Goal: Register for event/course

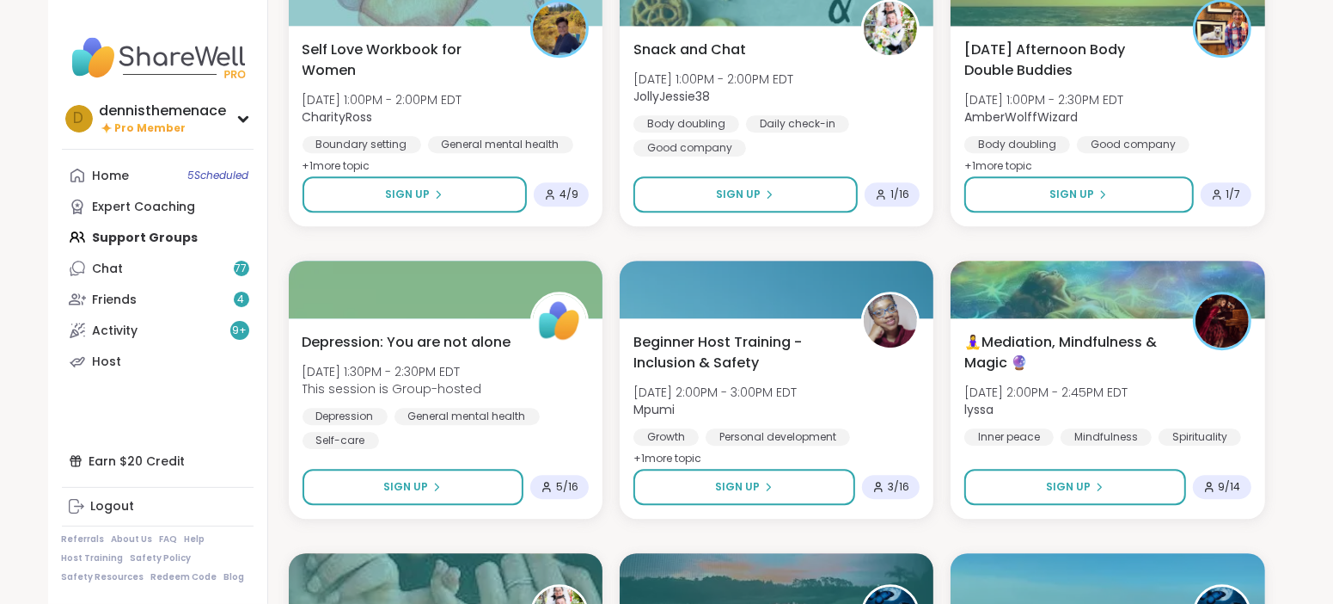
scroll to position [3717, 0]
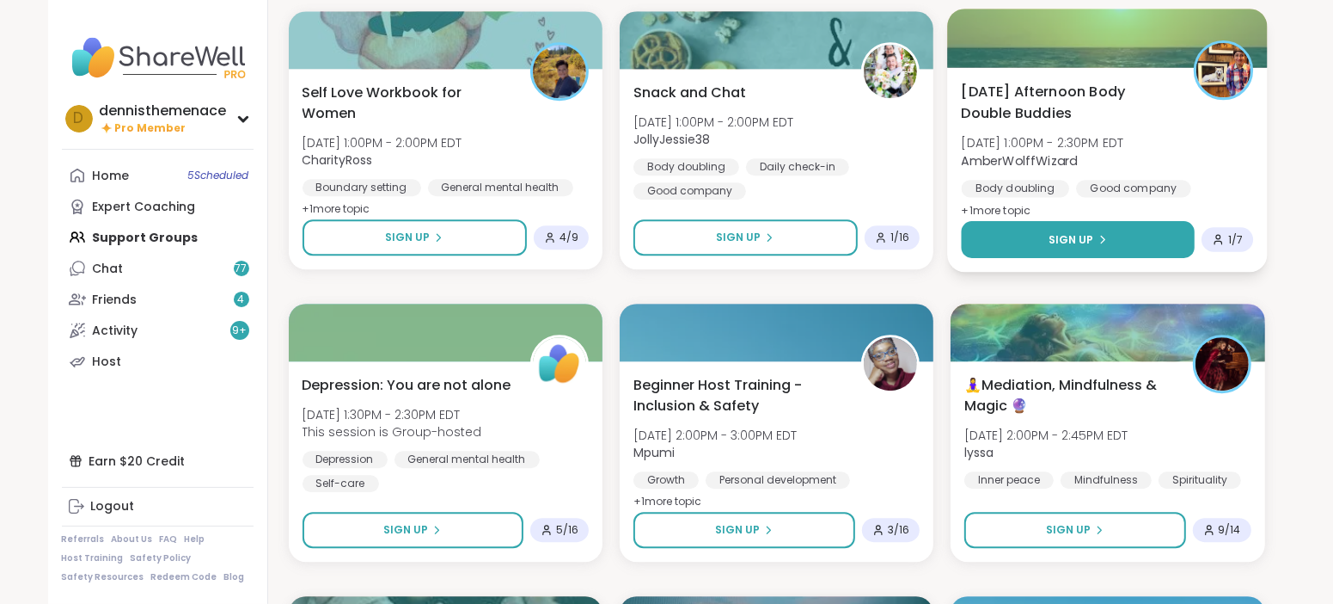
click at [1067, 232] on span "Sign Up" at bounding box center [1072, 238] width 46 height 15
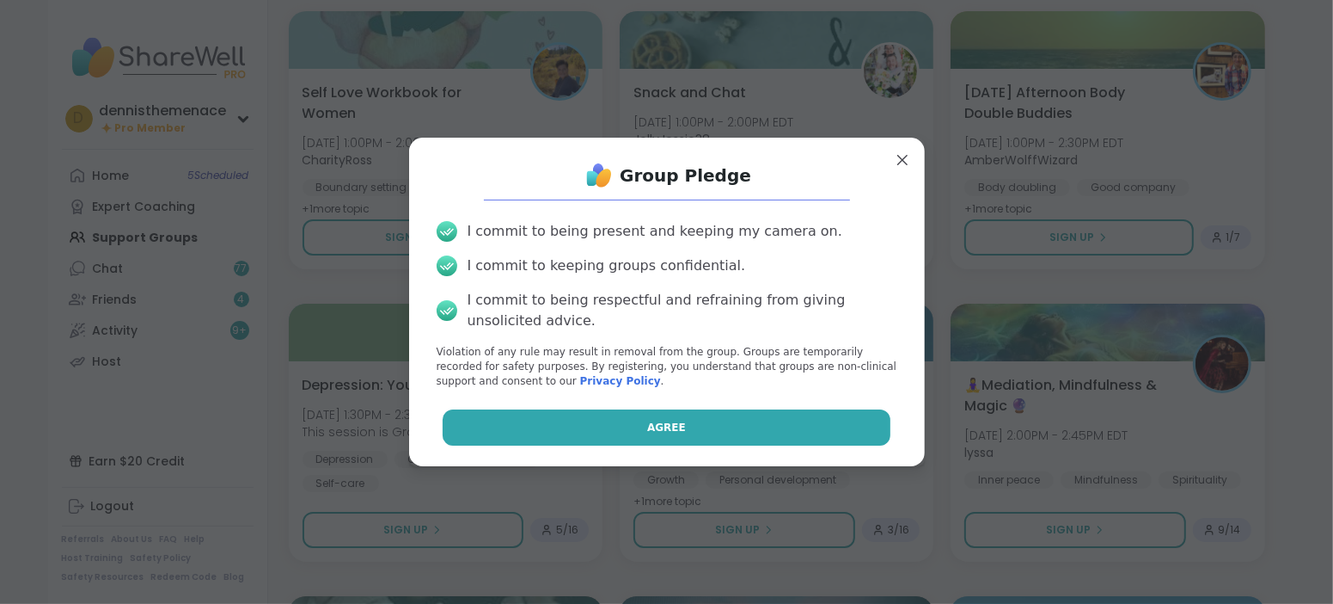
click at [666, 422] on span "Agree" at bounding box center [666, 427] width 39 height 15
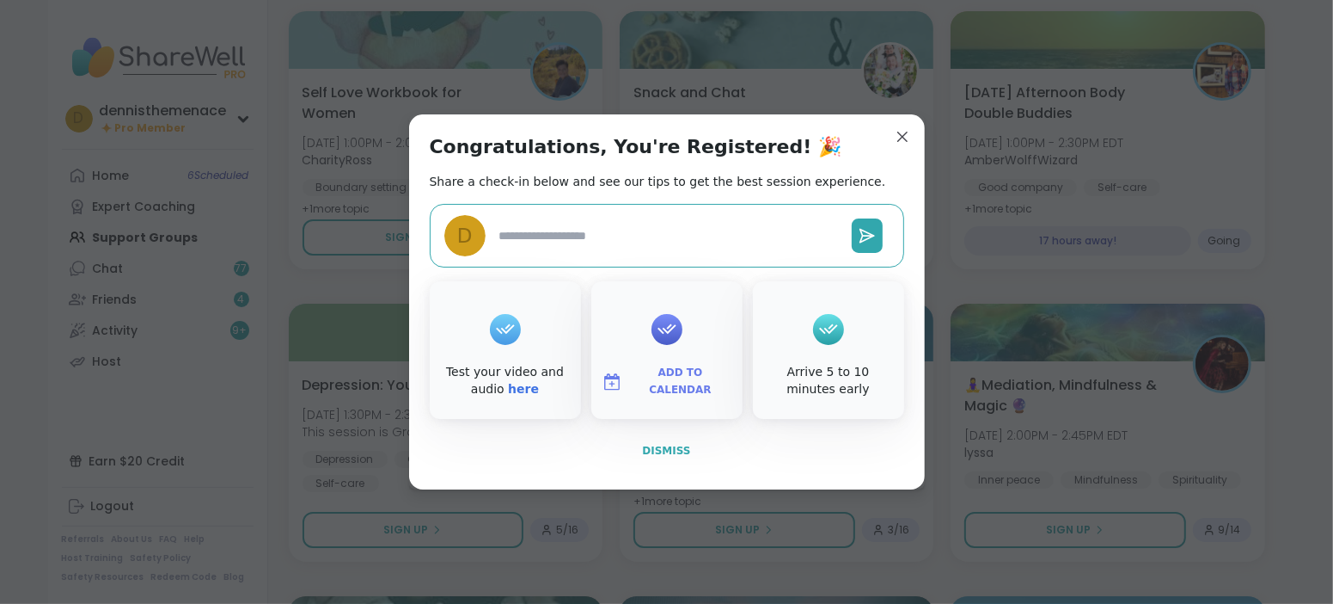
click at [667, 450] on span "Dismiss" at bounding box center [666, 450] width 48 height 12
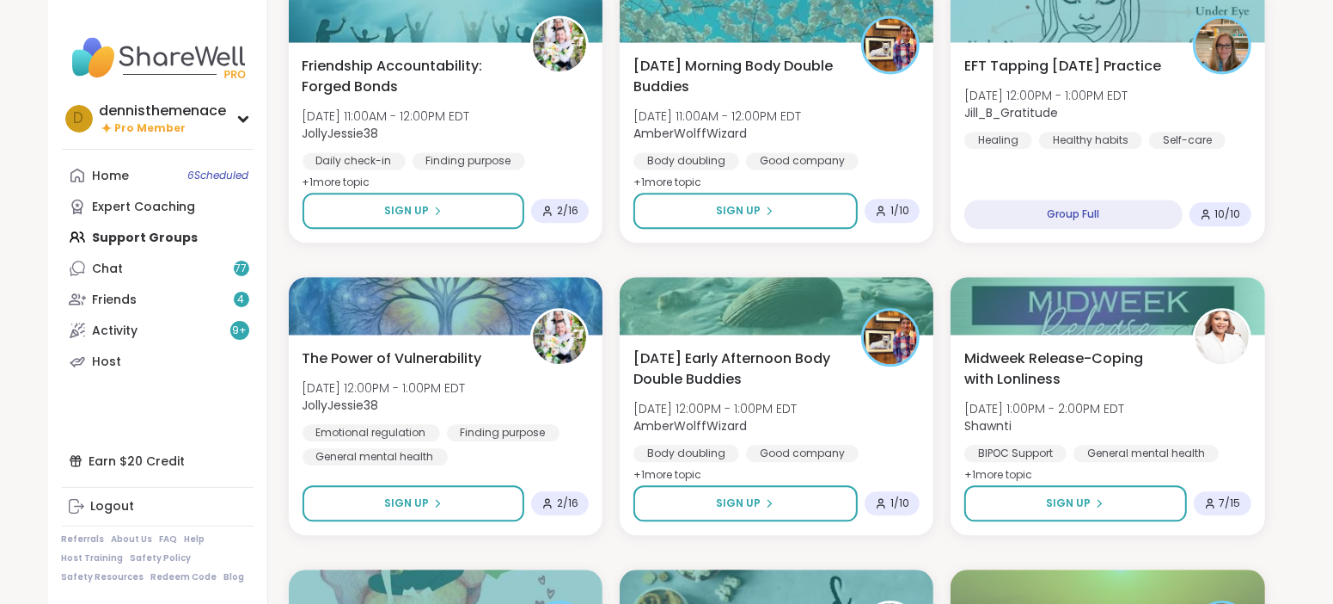
scroll to position [3159, 0]
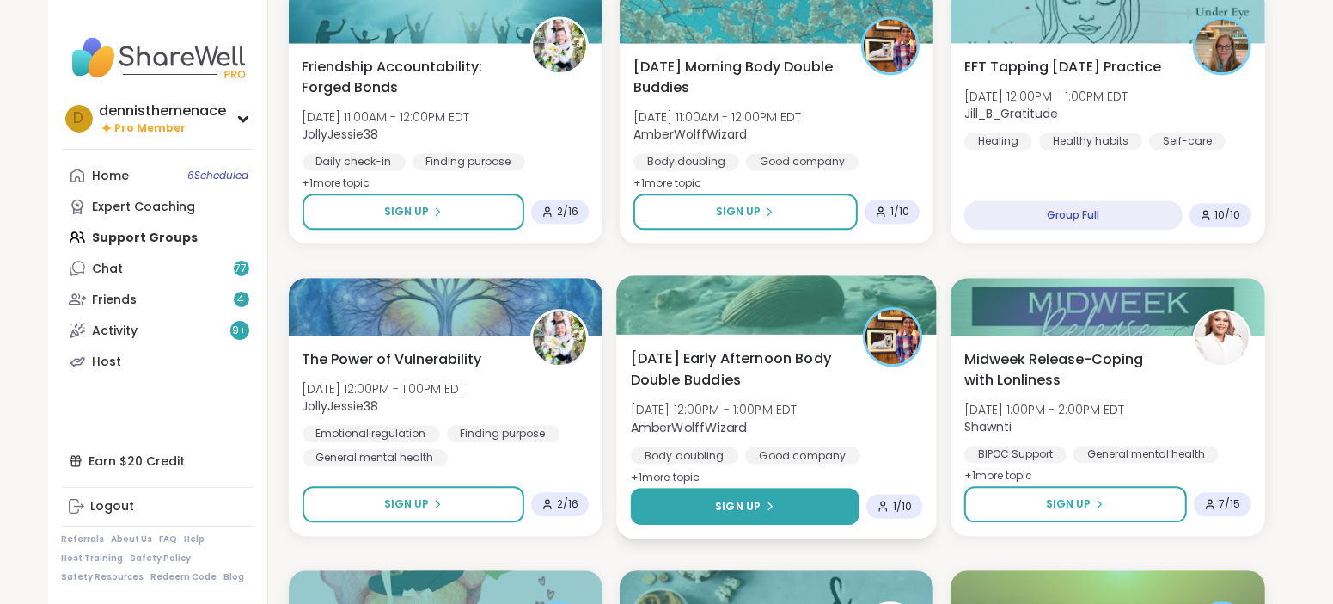
click at [742, 498] on span "Sign Up" at bounding box center [738, 505] width 46 height 15
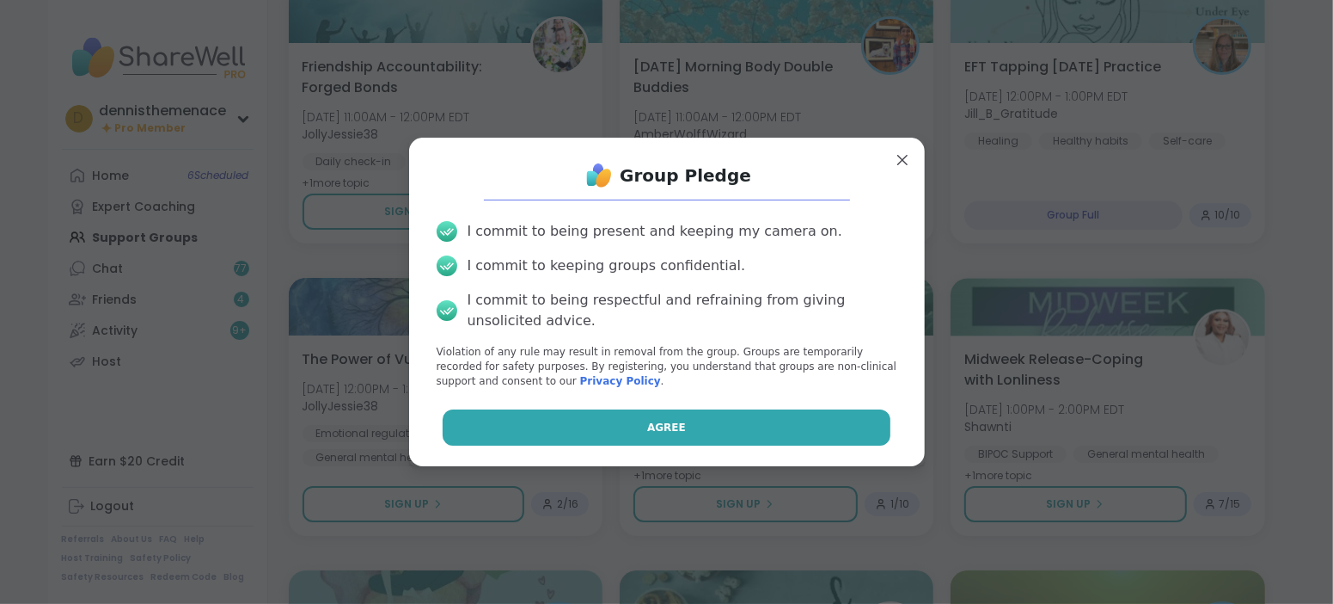
click at [730, 428] on button "Agree" at bounding box center [667, 427] width 448 height 36
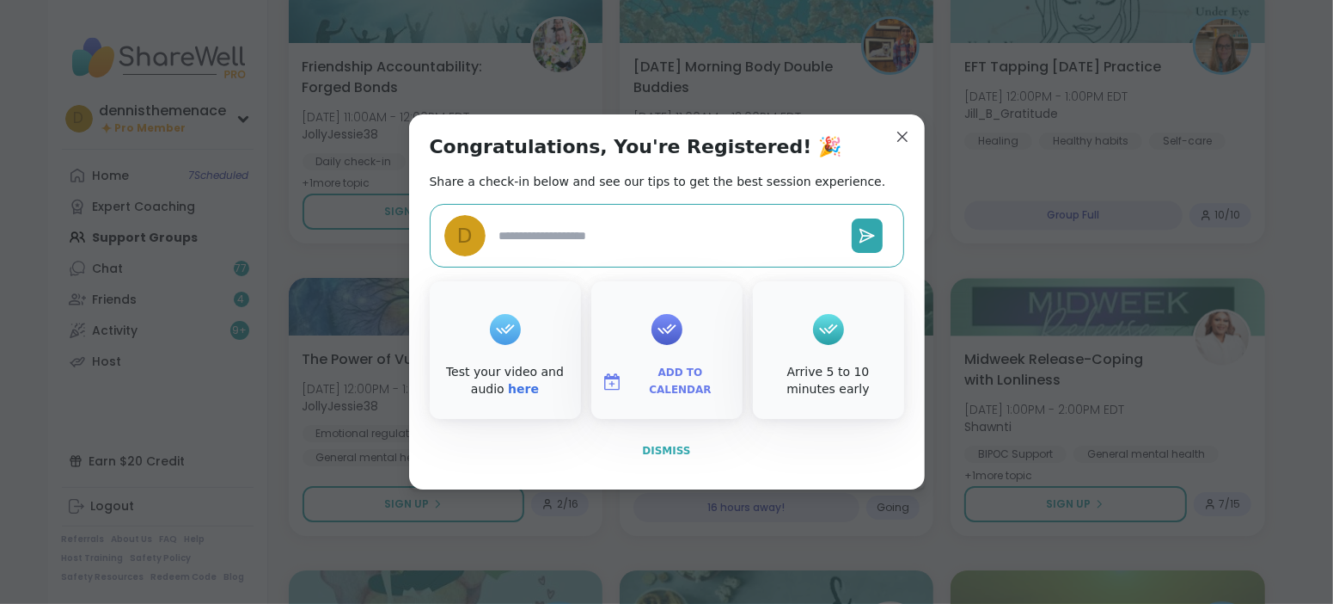
click at [683, 449] on span "Dismiss" at bounding box center [666, 450] width 48 height 12
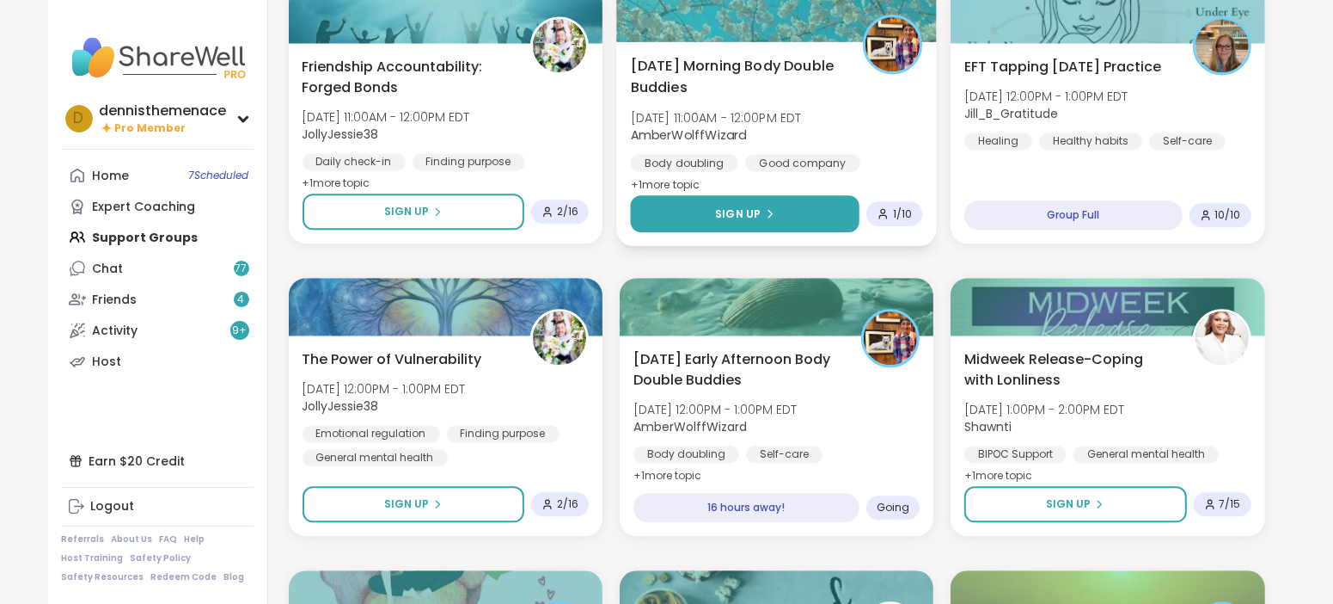
click at [740, 213] on span "Sign Up" at bounding box center [738, 212] width 46 height 15
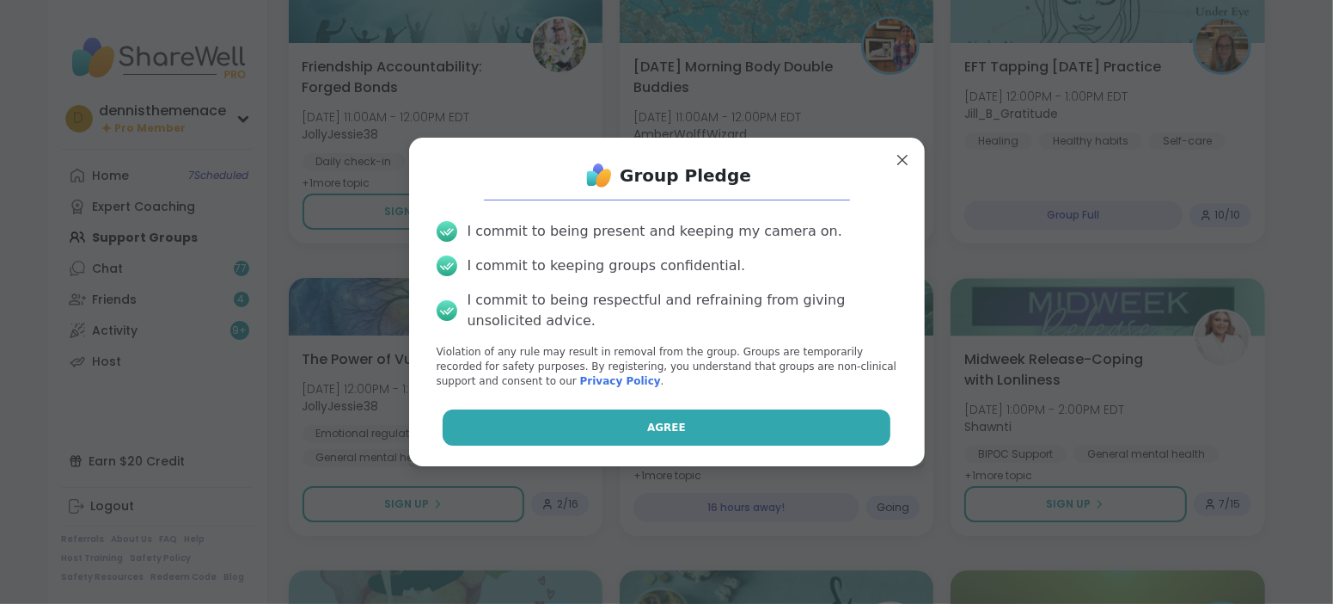
click at [673, 425] on span "Agree" at bounding box center [666, 427] width 39 height 15
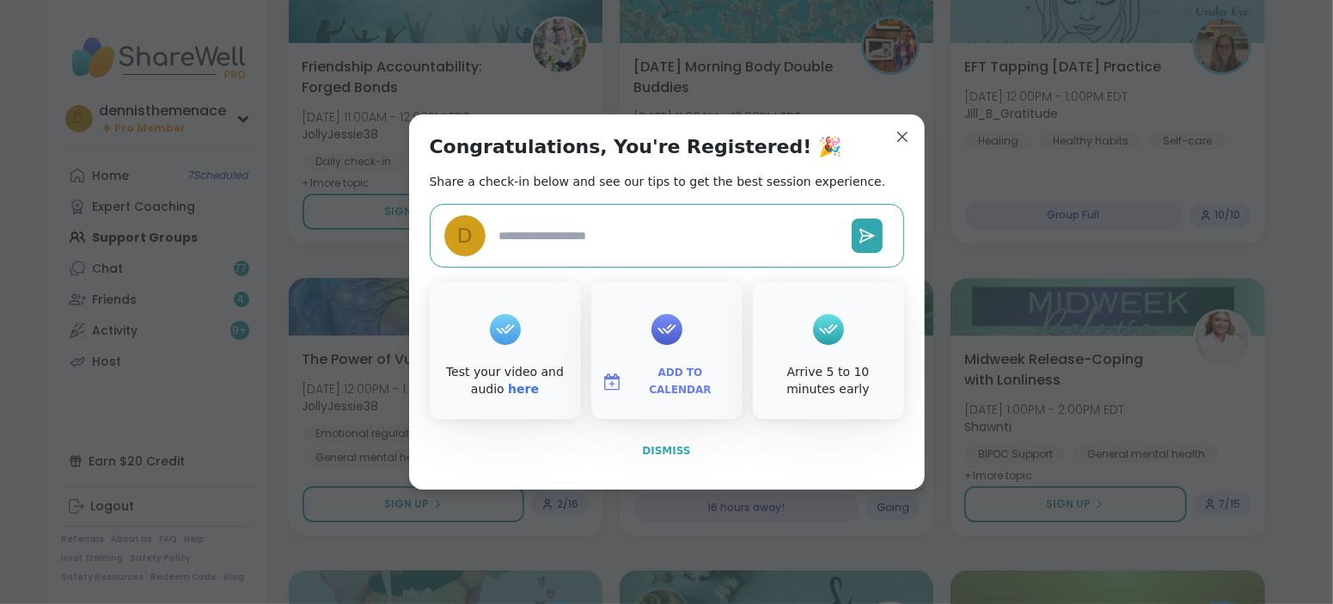
type textarea "*"
click at [671, 449] on span "Dismiss" at bounding box center [666, 450] width 48 height 12
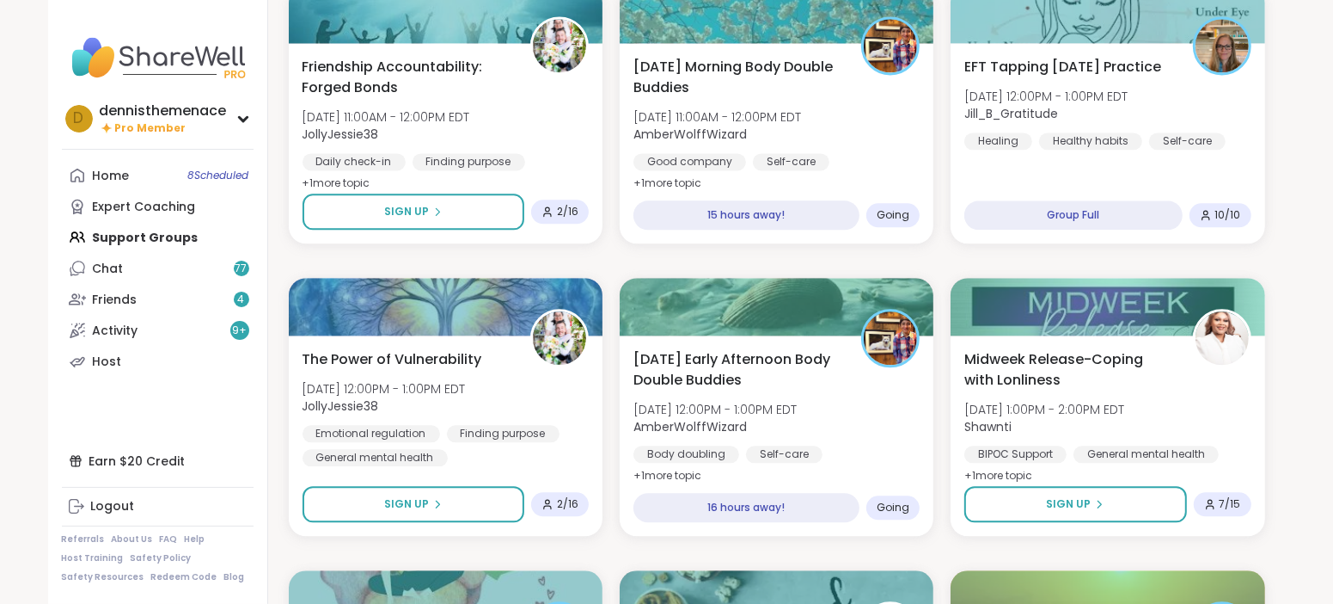
click at [671, 449] on div "Body doubling" at bounding box center [687, 453] width 106 height 17
click at [786, 265] on div "Healing from Emotional Abuse [DATE] 6:00PM - 7:00PM EDT This session is Group-h…" at bounding box center [777, 552] width 977 height 6981
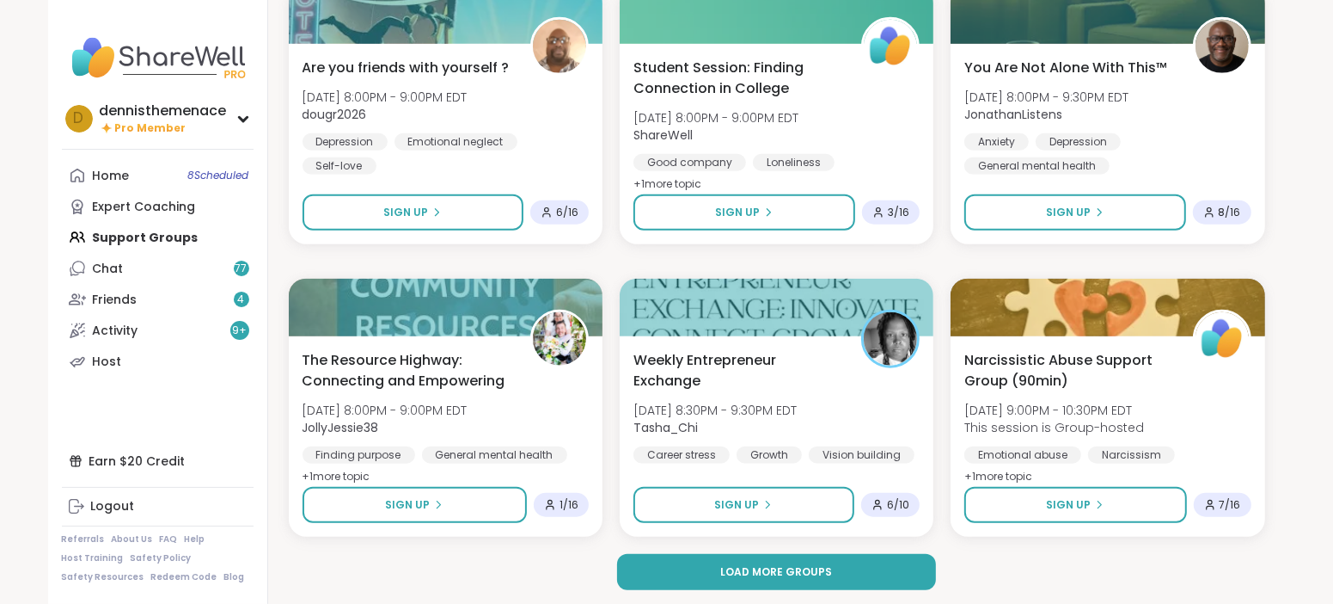
scroll to position [6667, 0]
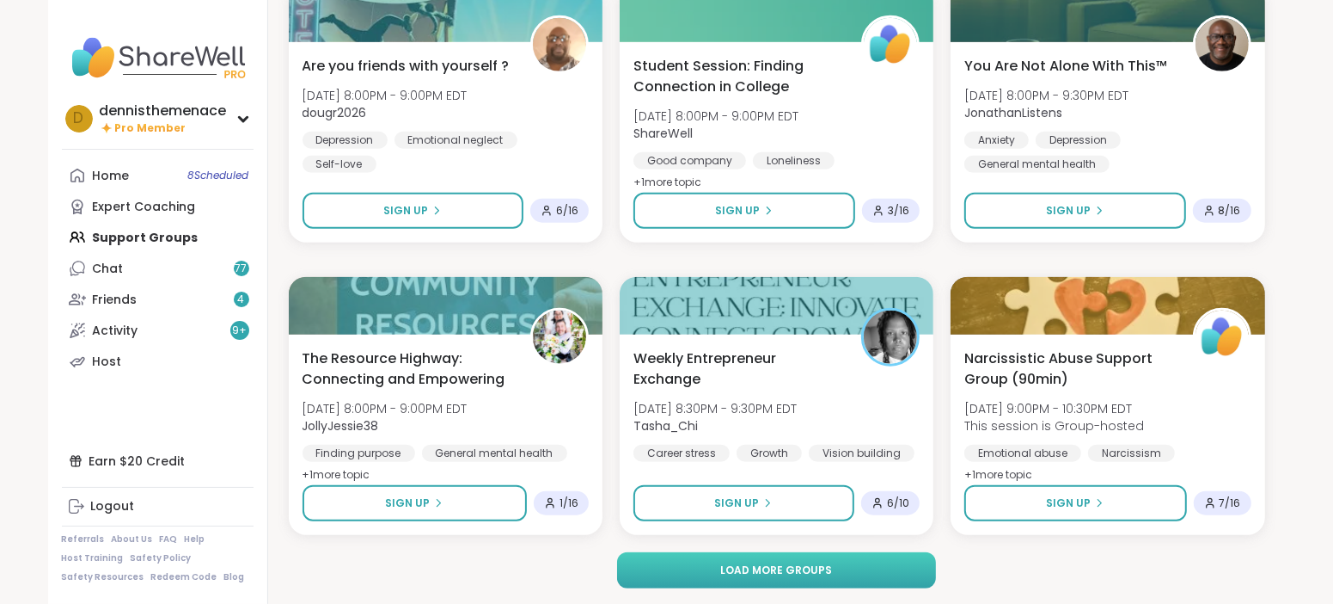
click at [795, 563] on span "Load more groups" at bounding box center [776, 569] width 112 height 15
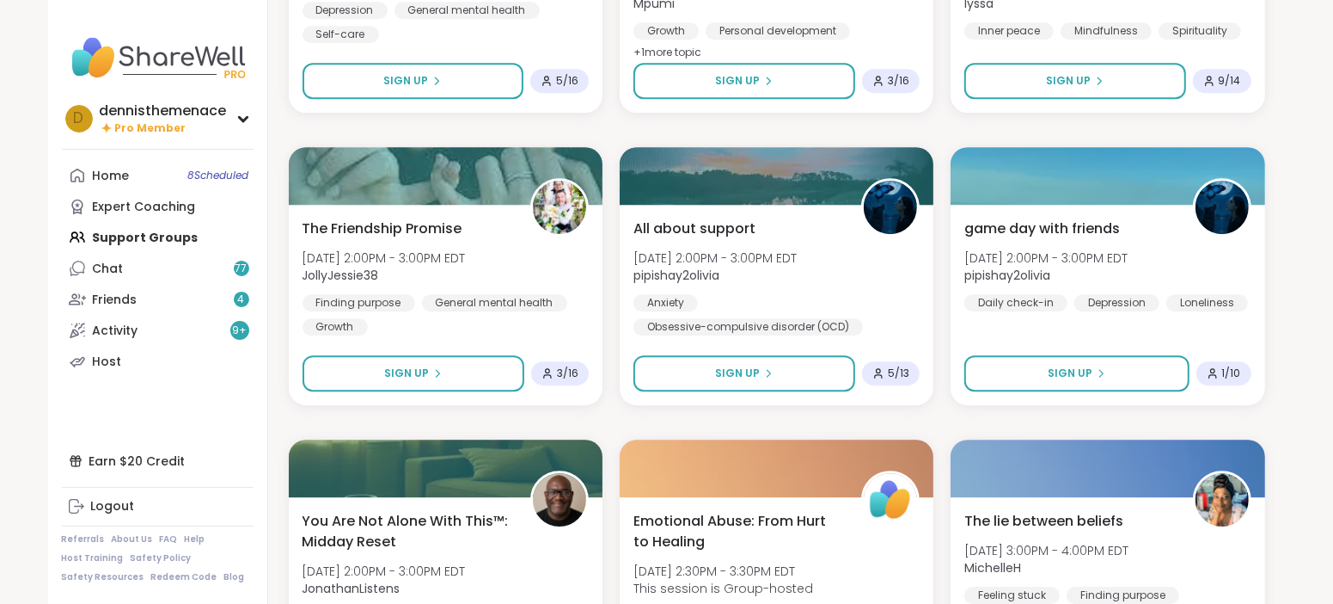
scroll to position [4133, 0]
